Goal: Task Accomplishment & Management: Manage account settings

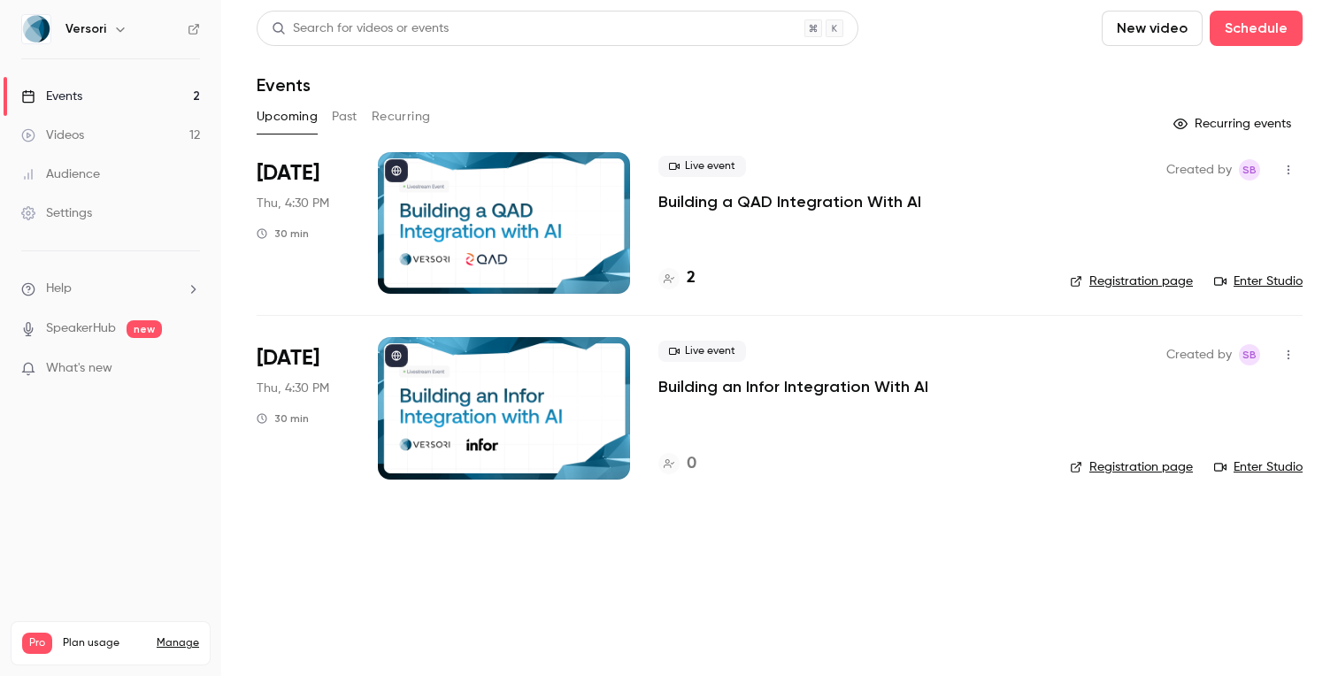
click at [706, 209] on p "Building a QAD Integration With AI" at bounding box center [789, 201] width 263 height 21
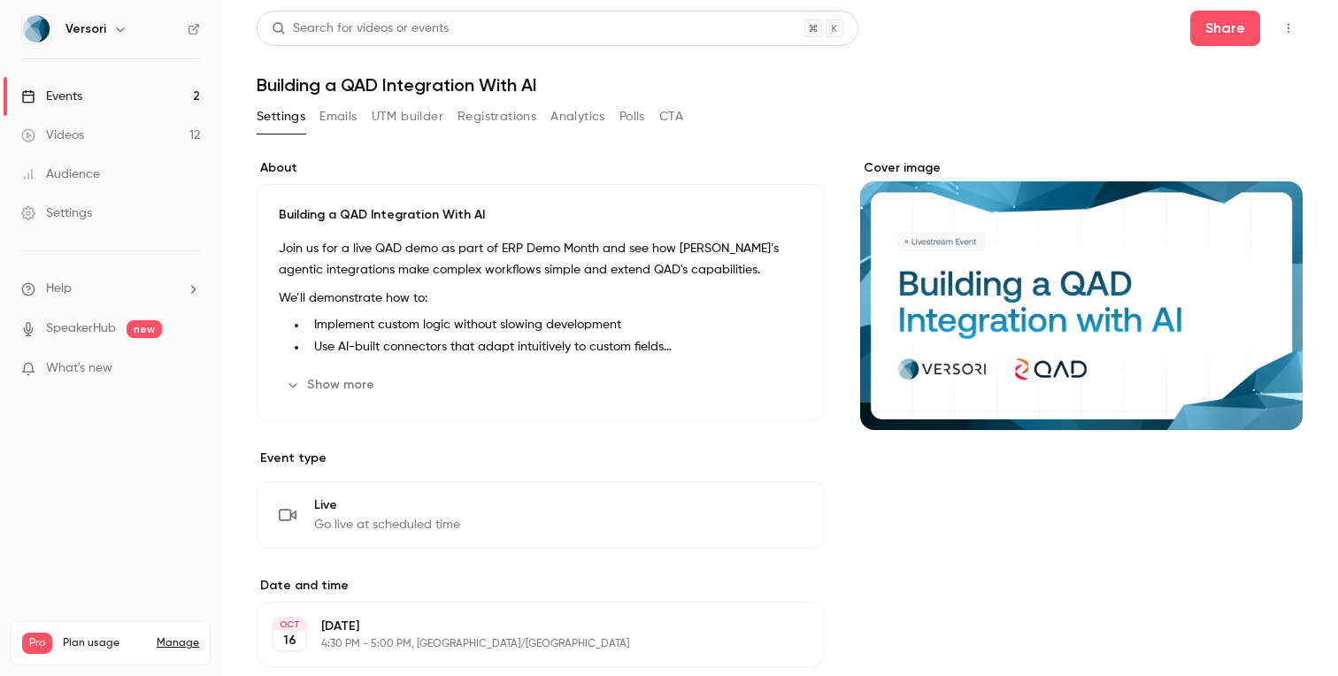
click at [464, 110] on button "Registrations" at bounding box center [496, 117] width 79 height 28
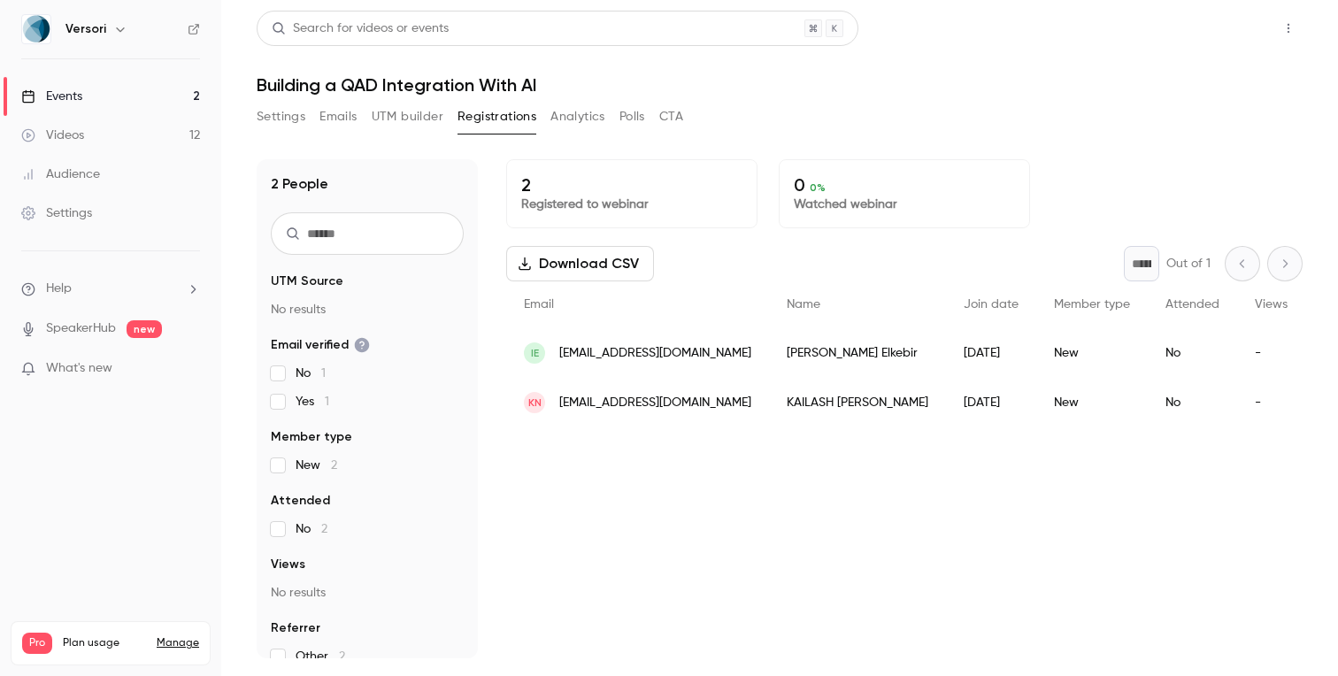
click at [1212, 35] on button "Share" at bounding box center [1225, 28] width 70 height 35
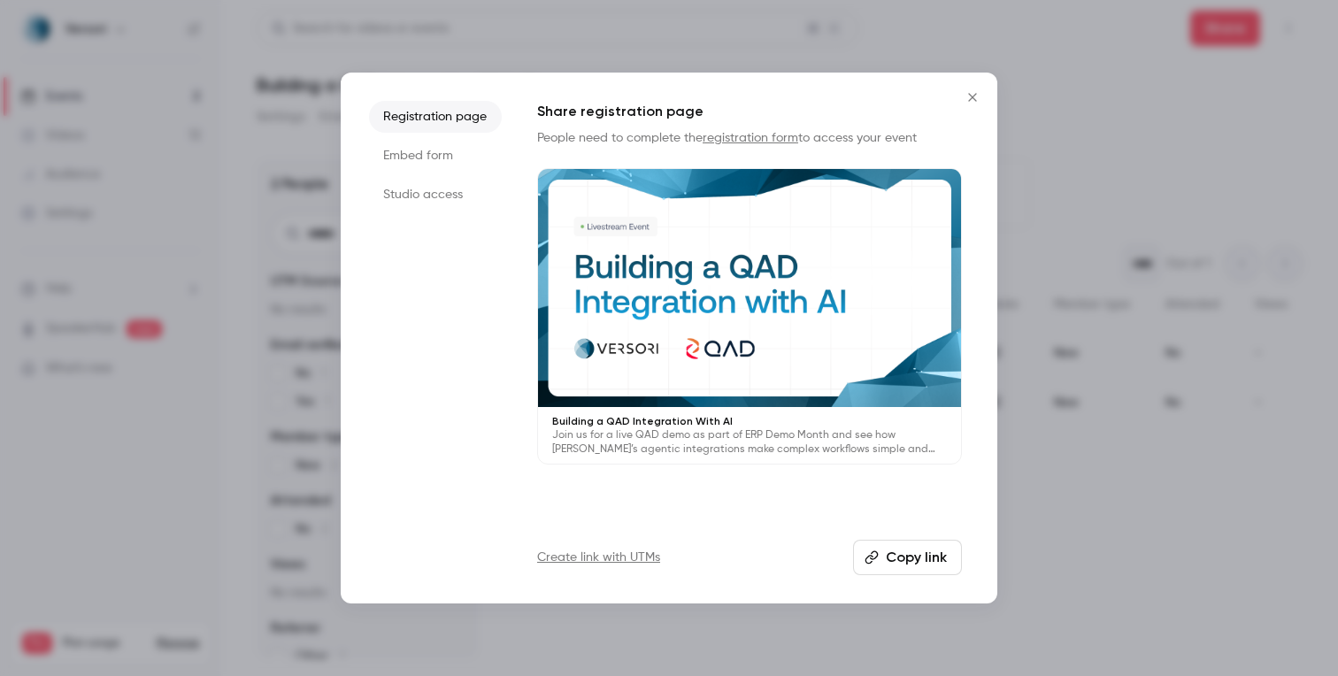
click at [890, 554] on button "Copy link" at bounding box center [907, 557] width 109 height 35
click at [300, 60] on div at bounding box center [669, 338] width 1338 height 676
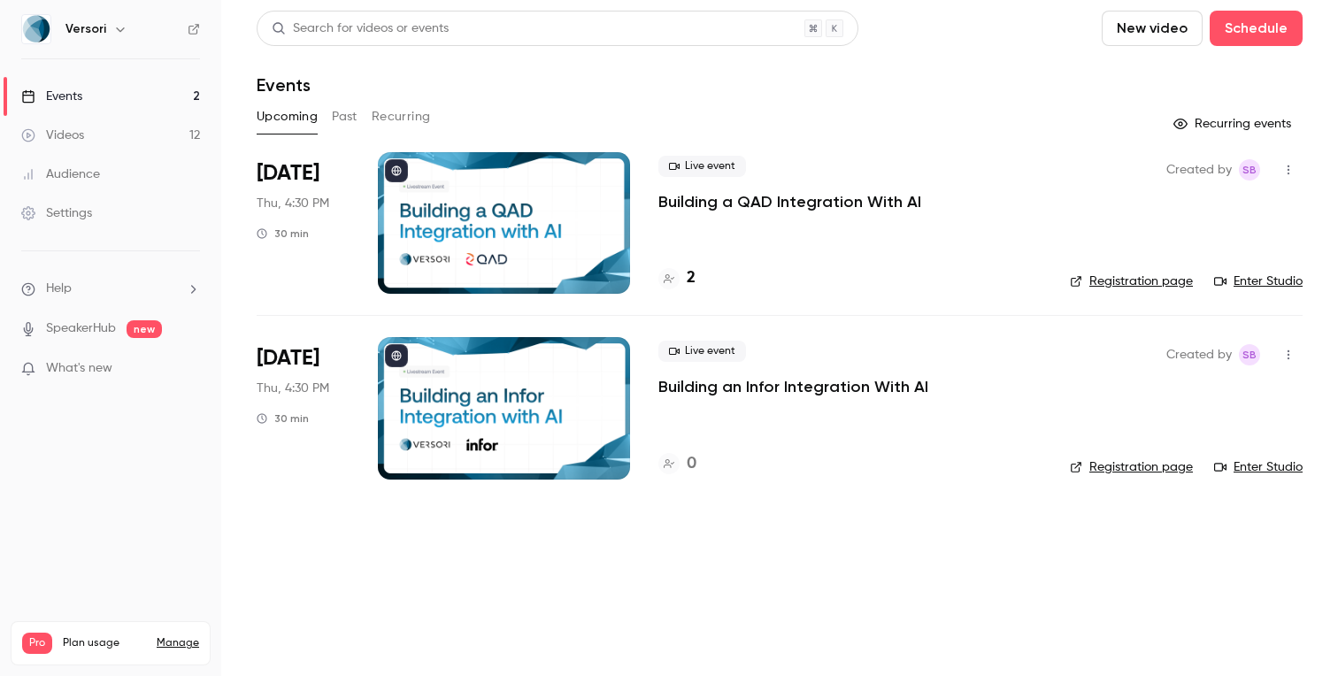
click at [745, 204] on p "Building a QAD Integration With AI" at bounding box center [789, 201] width 263 height 21
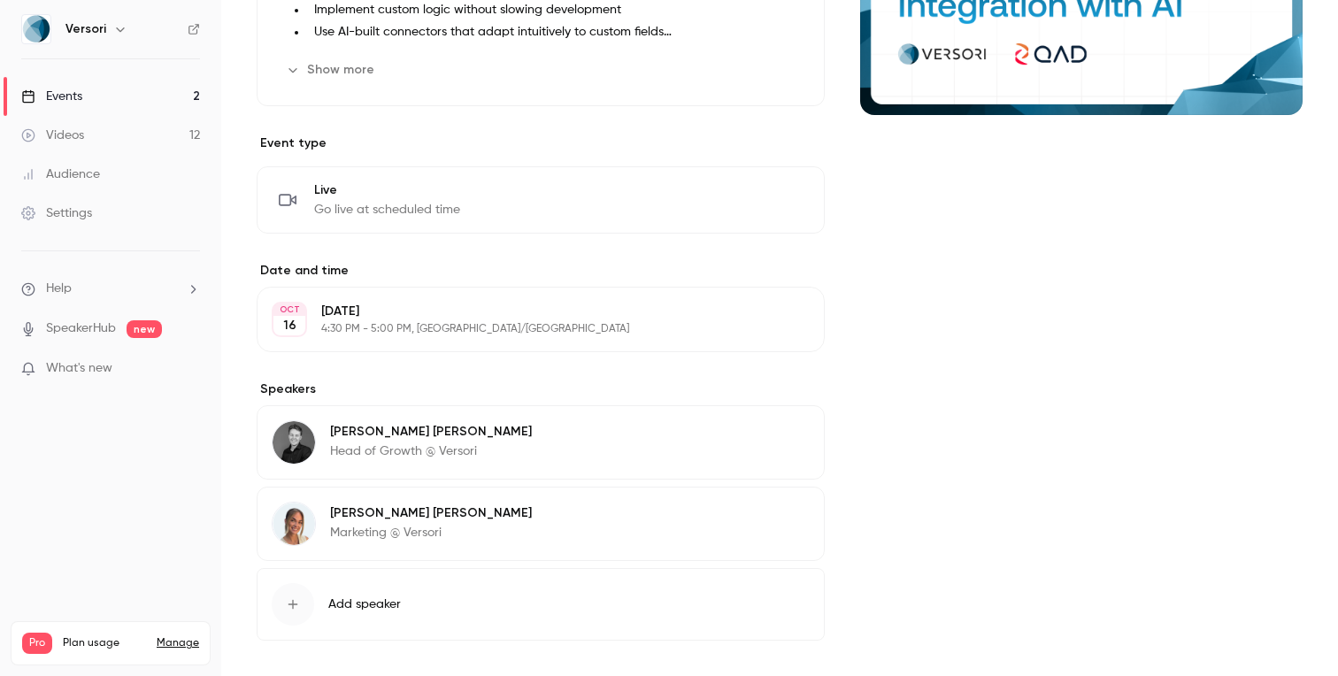
scroll to position [377, 0]
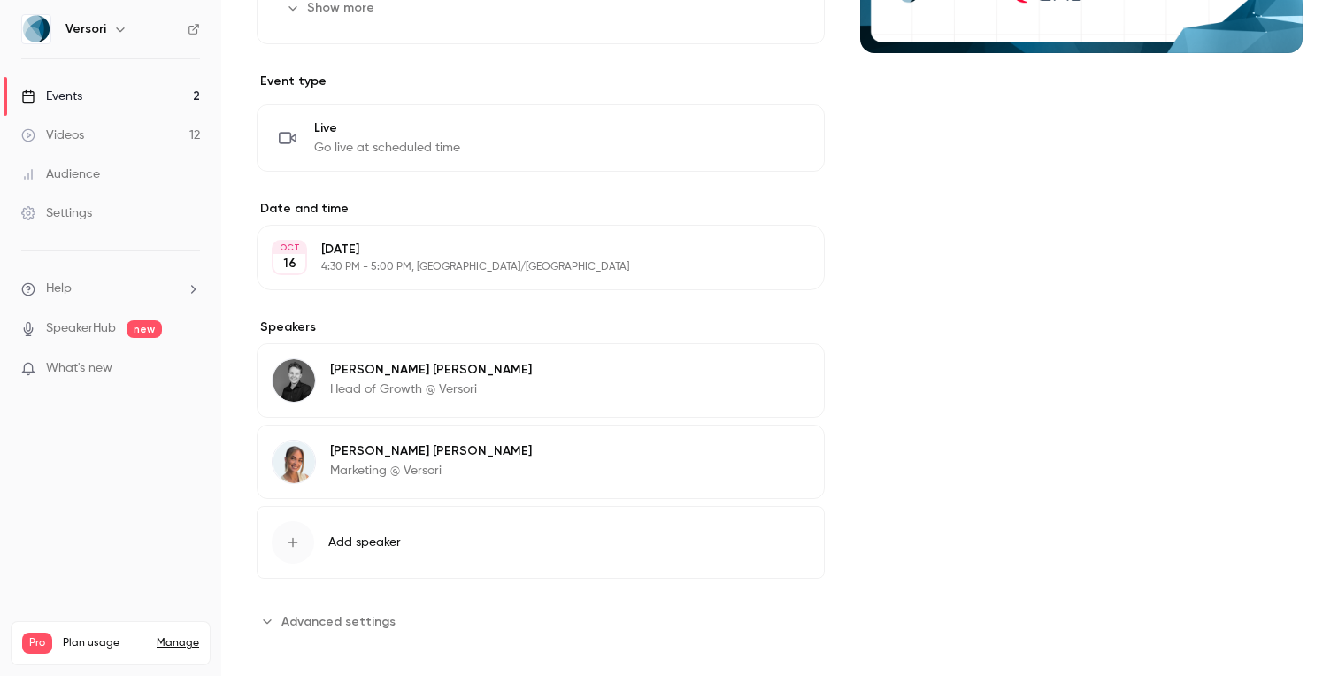
click at [503, 280] on div "OCT 16 Thursday, October 16 4:30 PM - 5:00 PM, Europe/London Edit" at bounding box center [541, 257] width 568 height 65
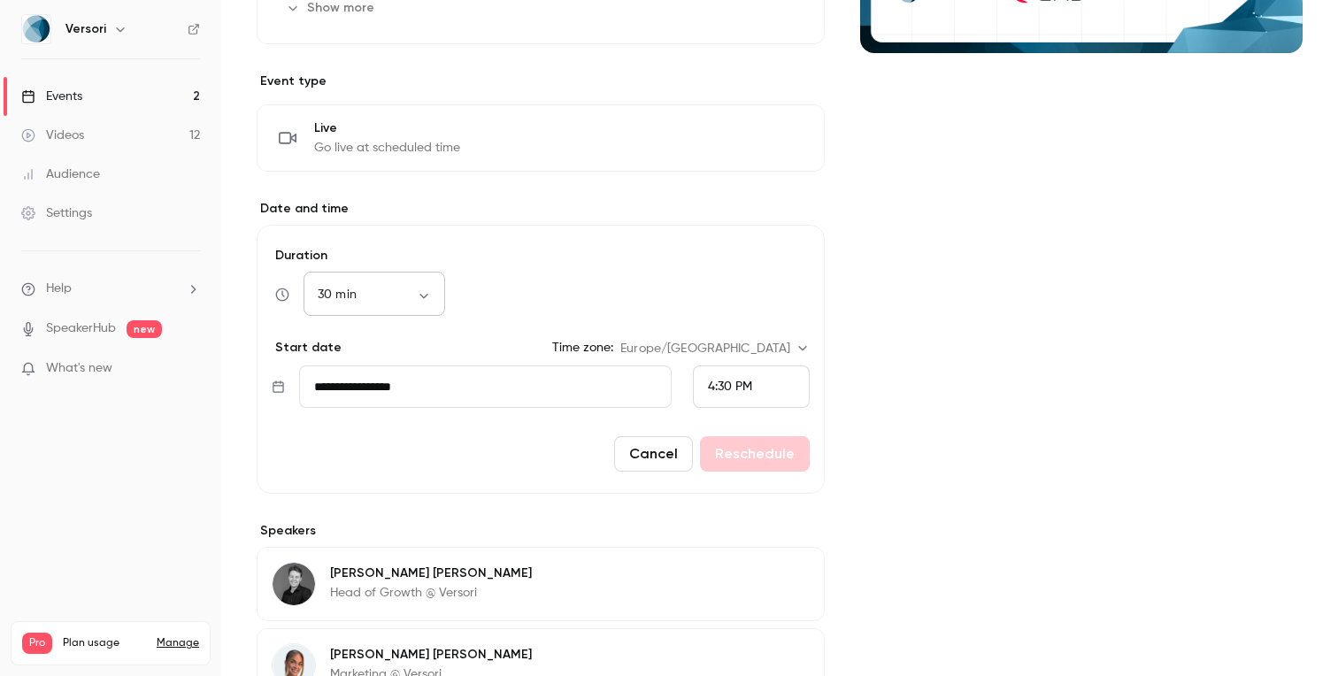
click at [400, 305] on div "30 min ** ​" at bounding box center [374, 294] width 142 height 42
click at [431, 295] on body "Versori Events 2 Videos 12 Audience Settings Help SpeakerHub new What's new Pro…" at bounding box center [669, 338] width 1338 height 676
click at [342, 441] on li "45 min" at bounding box center [374, 445] width 142 height 46
type input "**"
click at [769, 441] on button "Reschedule" at bounding box center [755, 453] width 110 height 35
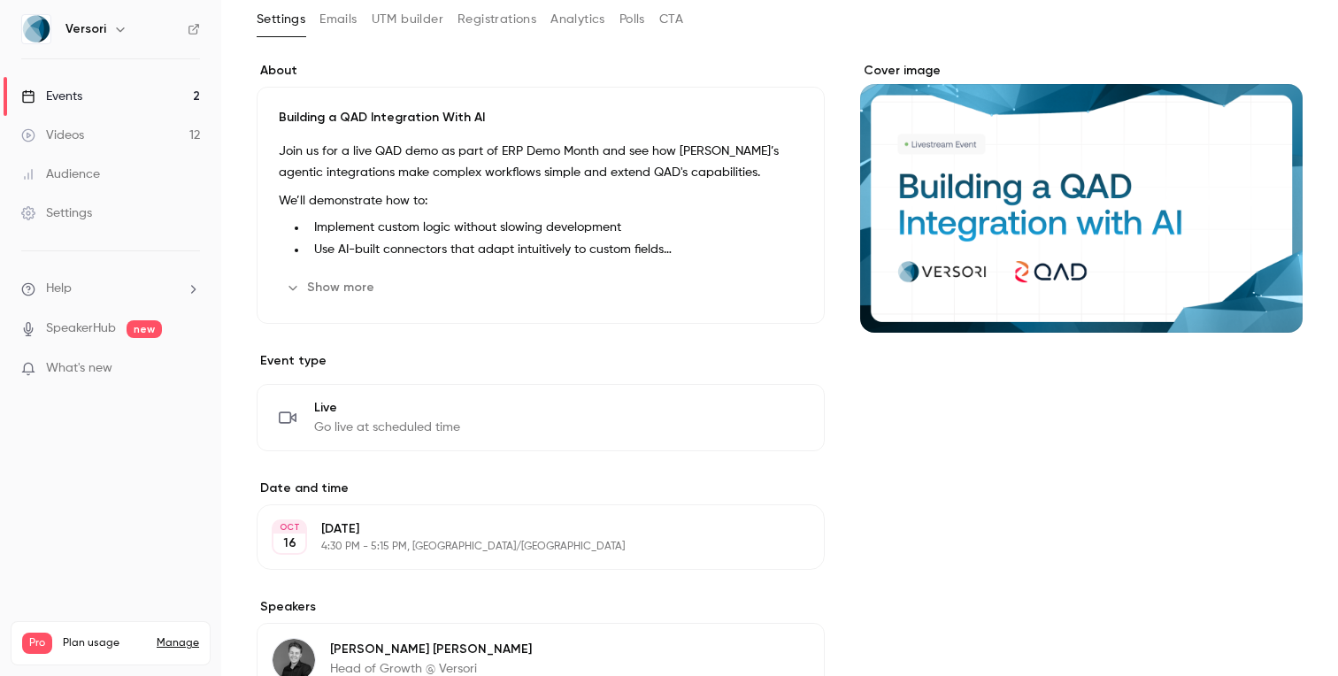
scroll to position [0, 0]
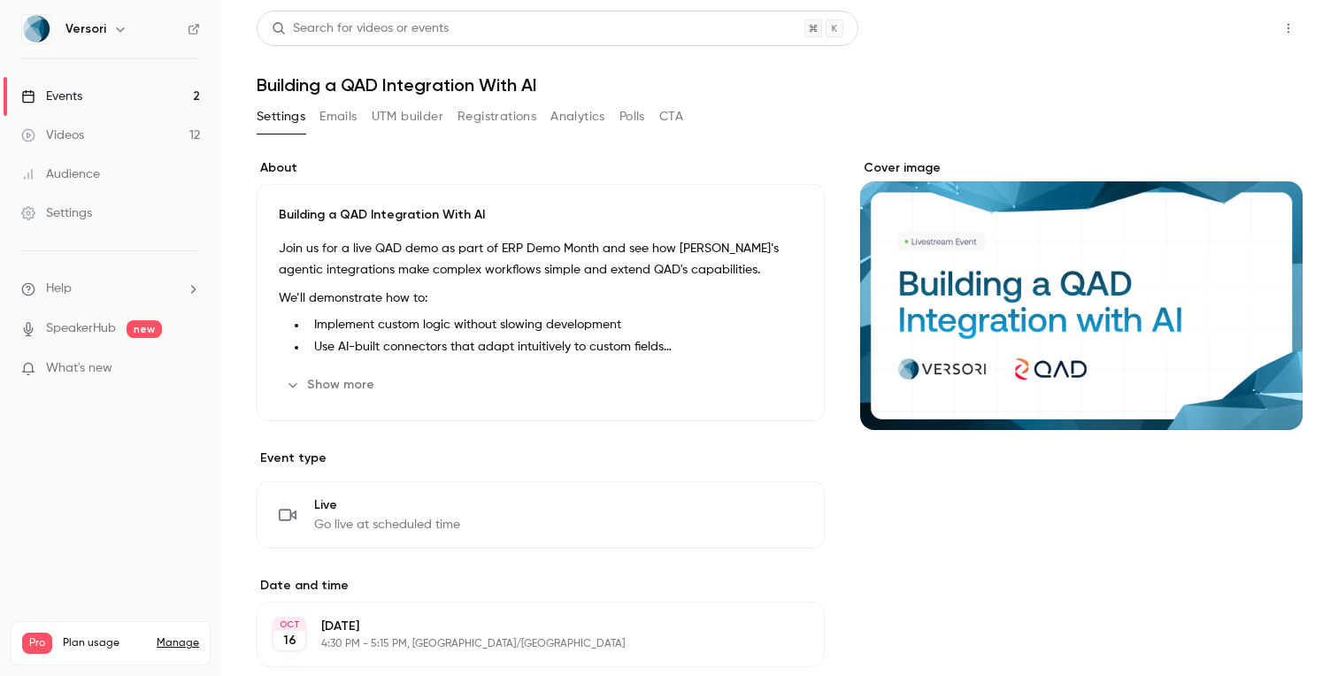
click at [1239, 23] on button "Share" at bounding box center [1225, 28] width 70 height 35
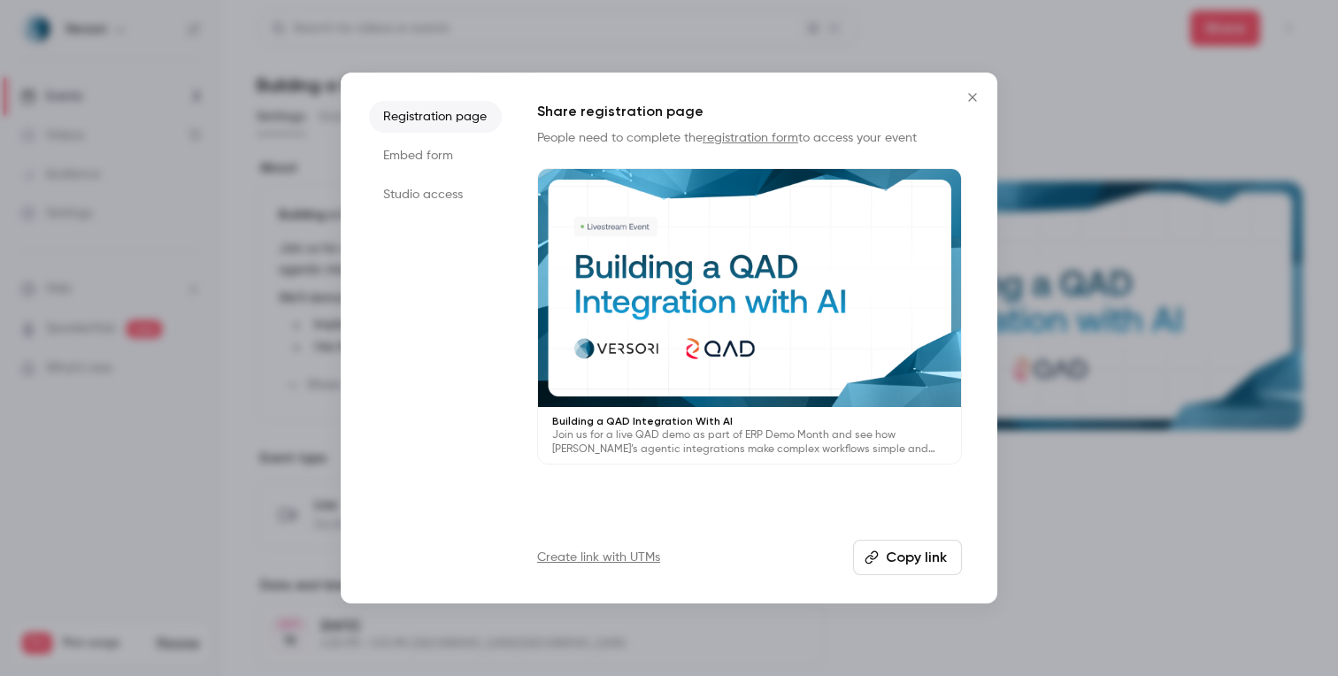
click at [901, 557] on button "Copy link" at bounding box center [907, 557] width 109 height 35
click at [813, 4] on div at bounding box center [669, 338] width 1338 height 676
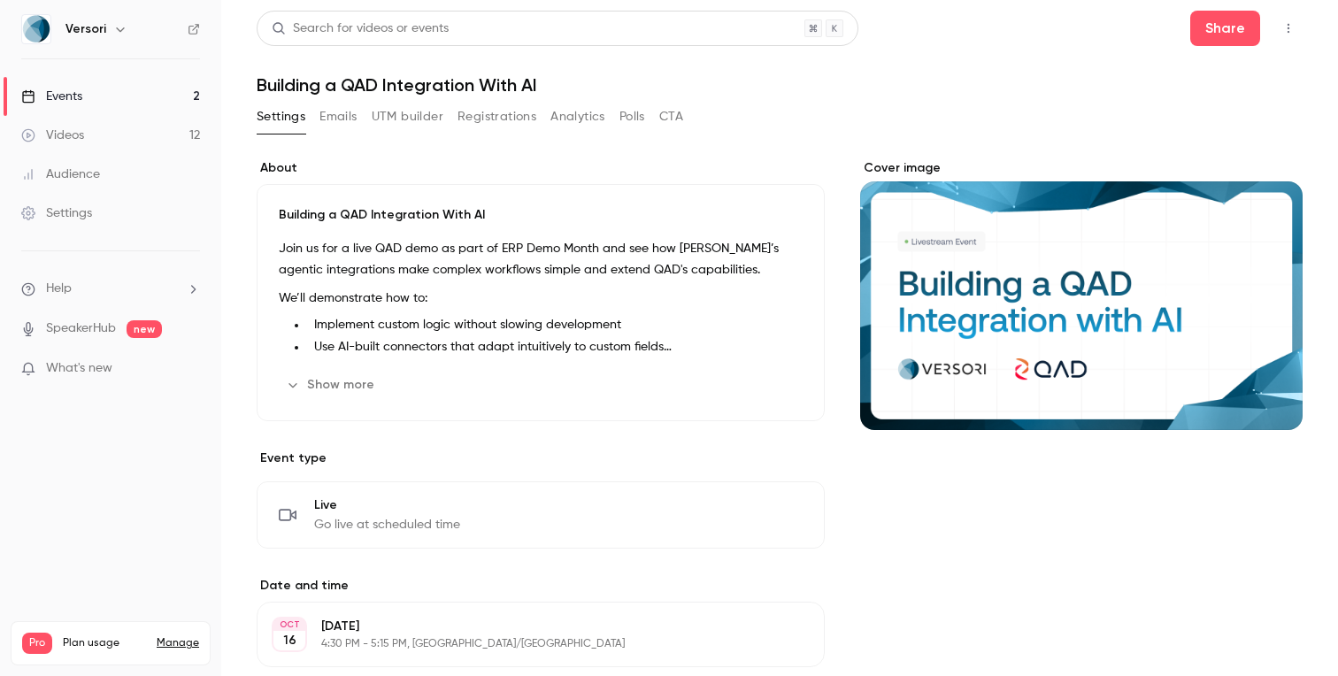
click at [522, 116] on button "Registrations" at bounding box center [496, 117] width 79 height 28
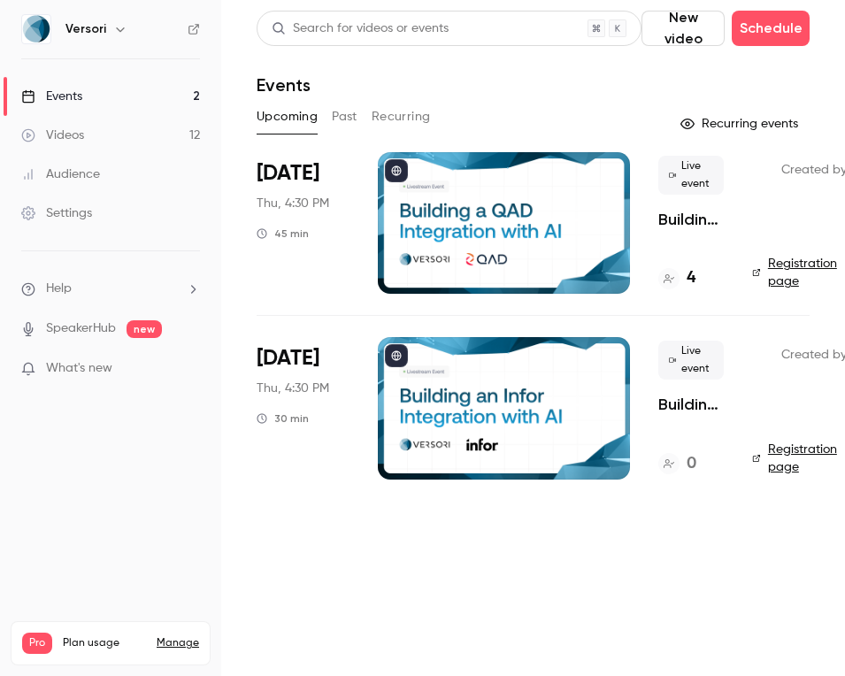
scroll to position [0, 72]
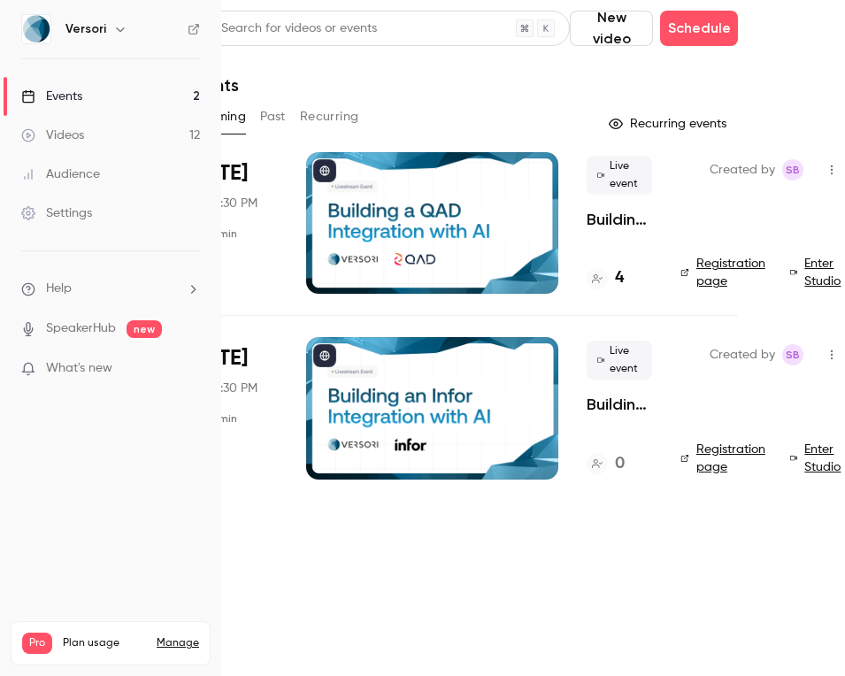
click at [727, 169] on span "Created by" at bounding box center [741, 169] width 65 height 21
click at [614, 212] on p "Building a QAD Integration With AI" at bounding box center [619, 219] width 65 height 21
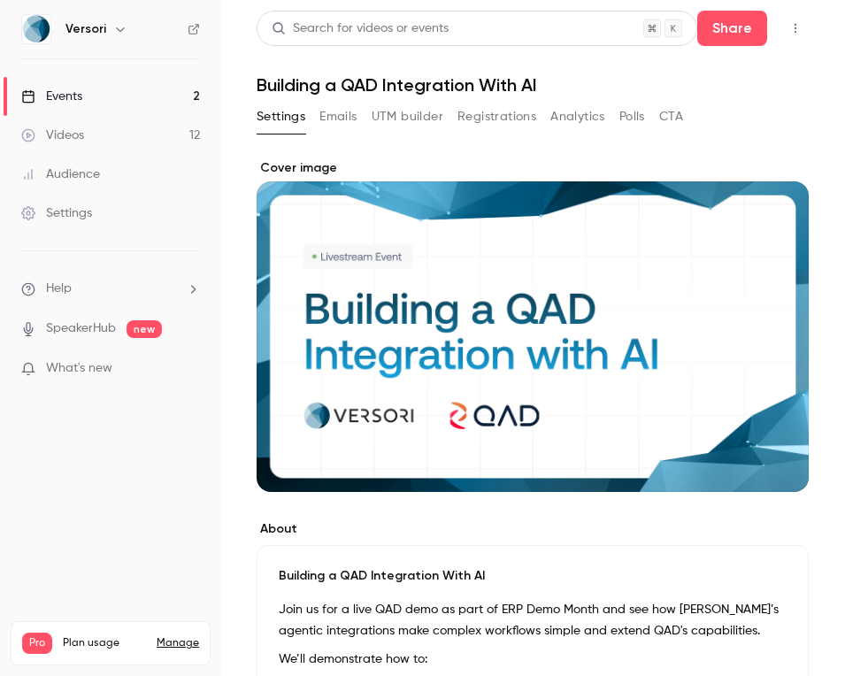
click at [507, 104] on button "Registrations" at bounding box center [496, 117] width 79 height 28
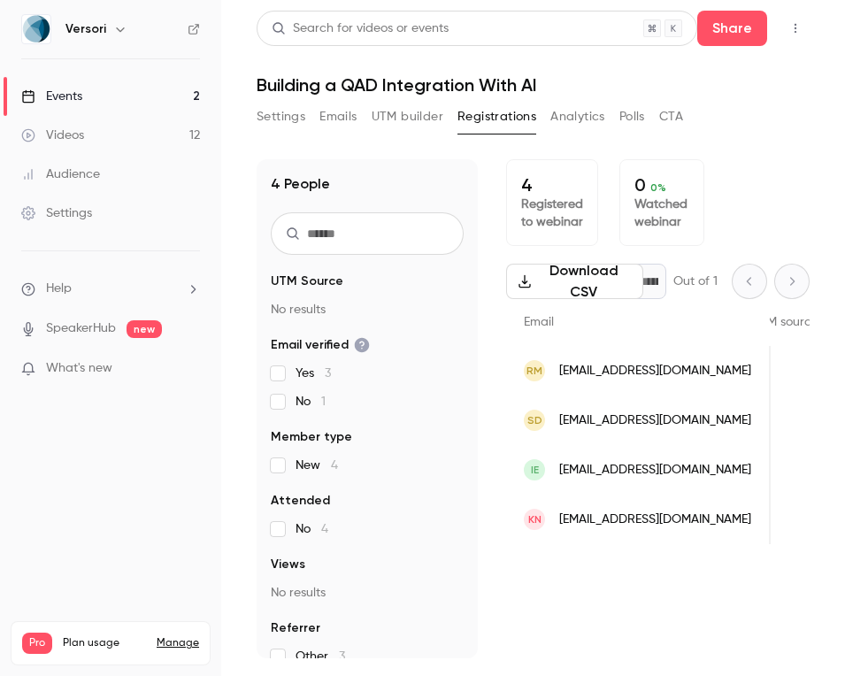
scroll to position [0, 927]
